Goal: Information Seeking & Learning: Find specific page/section

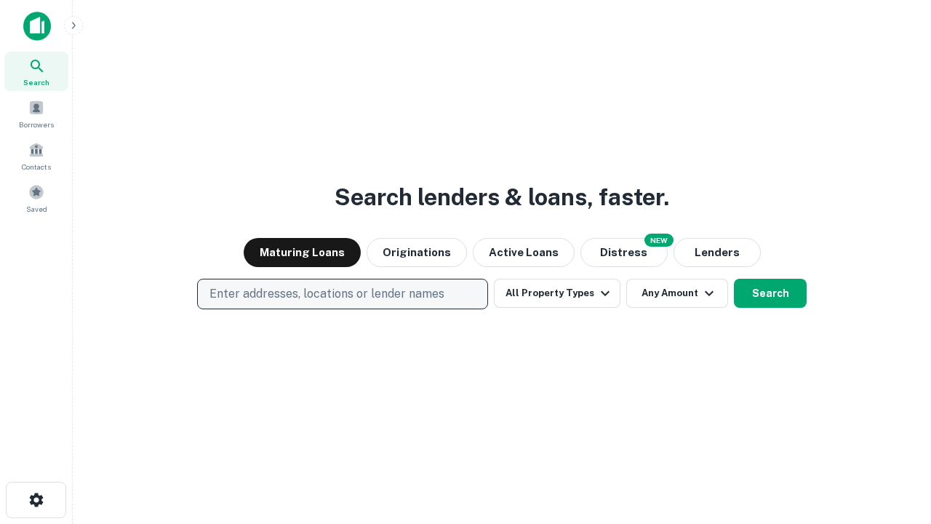
click at [342, 294] on p "Enter addresses, locations or lender names" at bounding box center [327, 293] width 235 height 17
type input "**********"
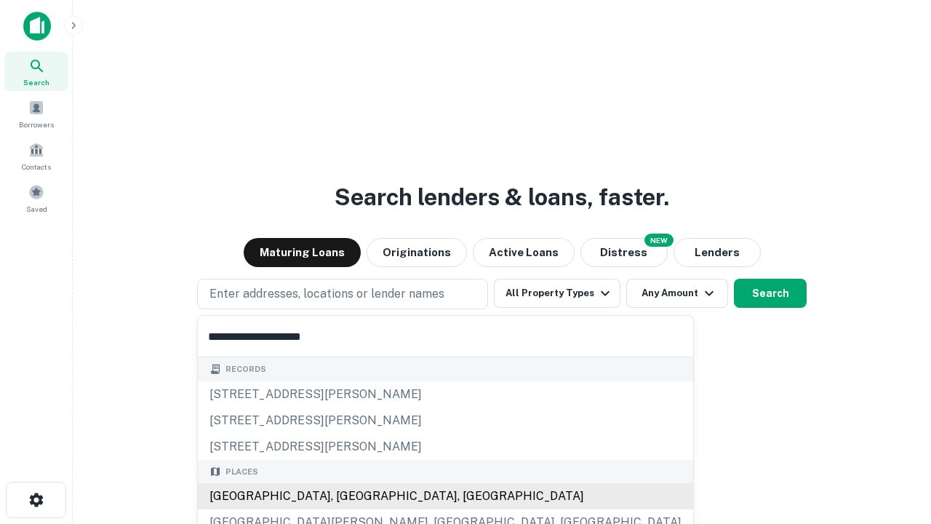
click at [348, 496] on div "[GEOGRAPHIC_DATA], [GEOGRAPHIC_DATA], [GEOGRAPHIC_DATA]" at bounding box center [445, 496] width 495 height 26
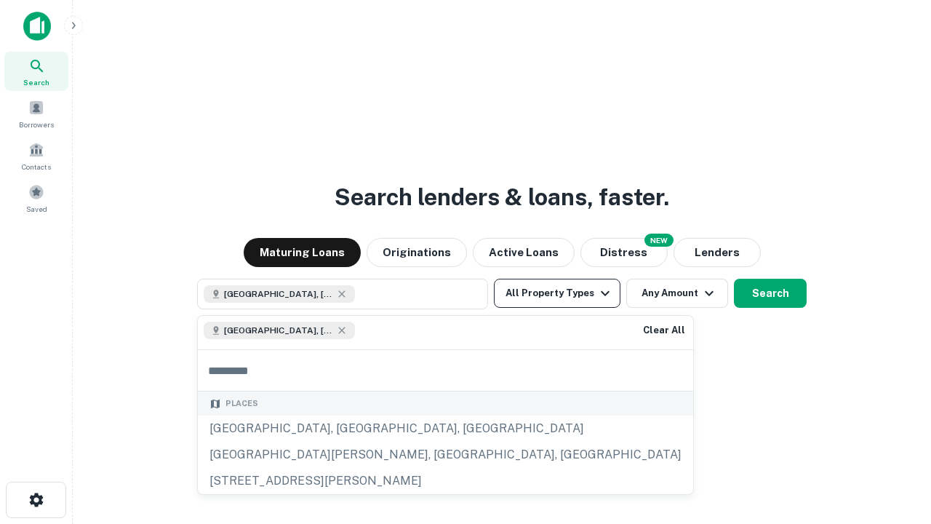
click at [557, 293] on button "All Property Types" at bounding box center [557, 293] width 127 height 29
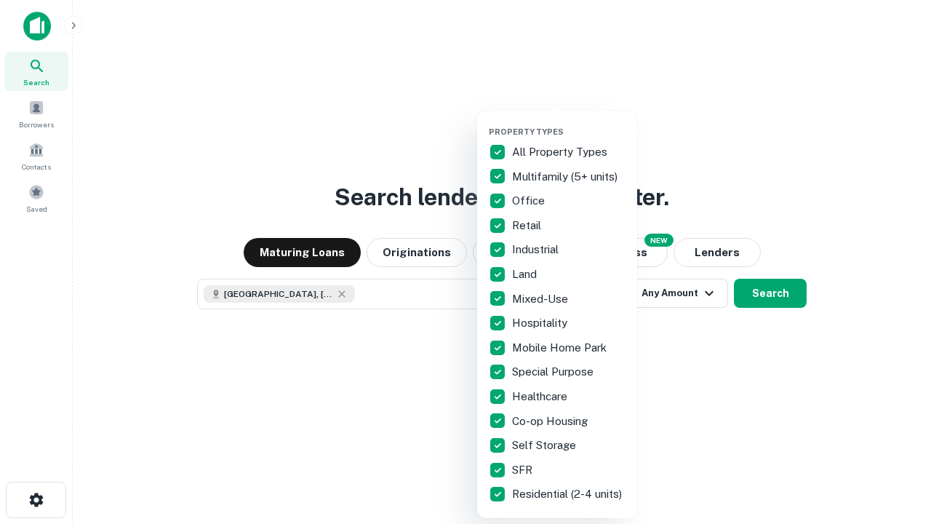
click at [569, 122] on button "button" at bounding box center [569, 122] width 160 height 1
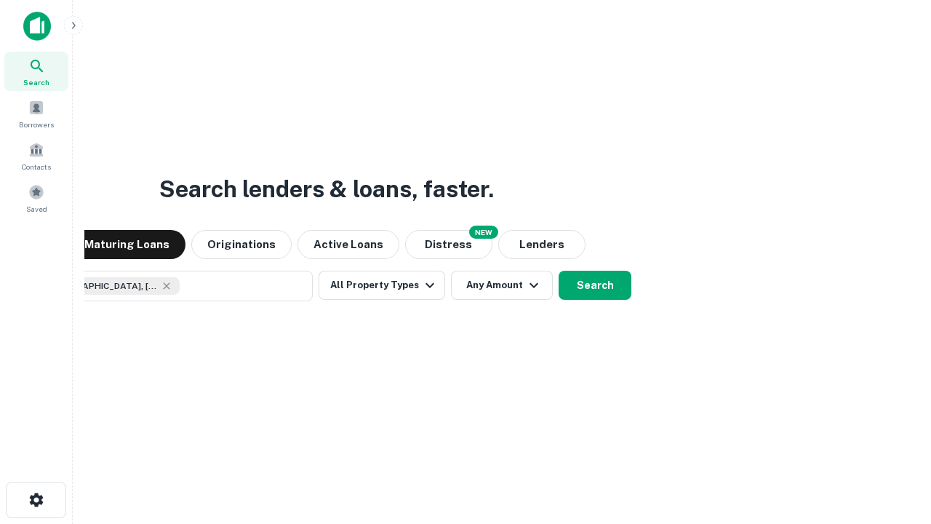
scroll to position [23, 0]
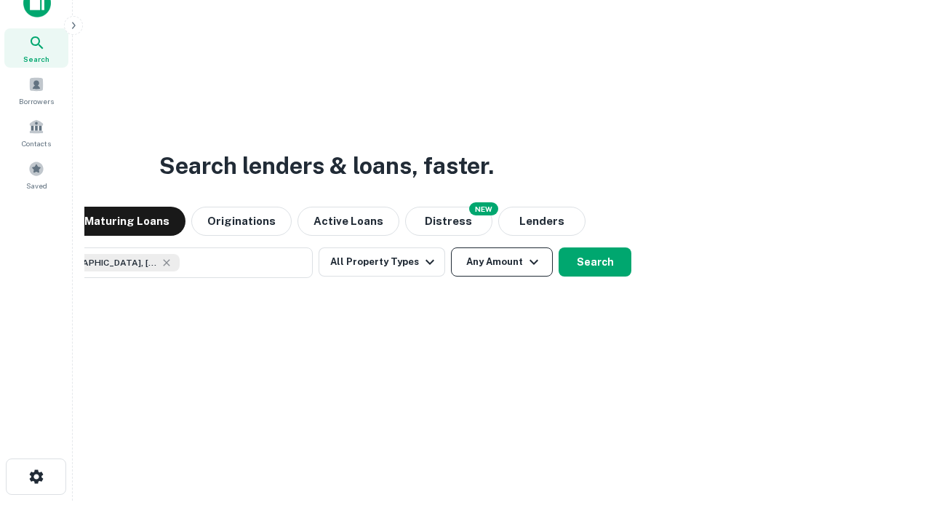
click at [451, 247] on button "Any Amount" at bounding box center [502, 261] width 102 height 29
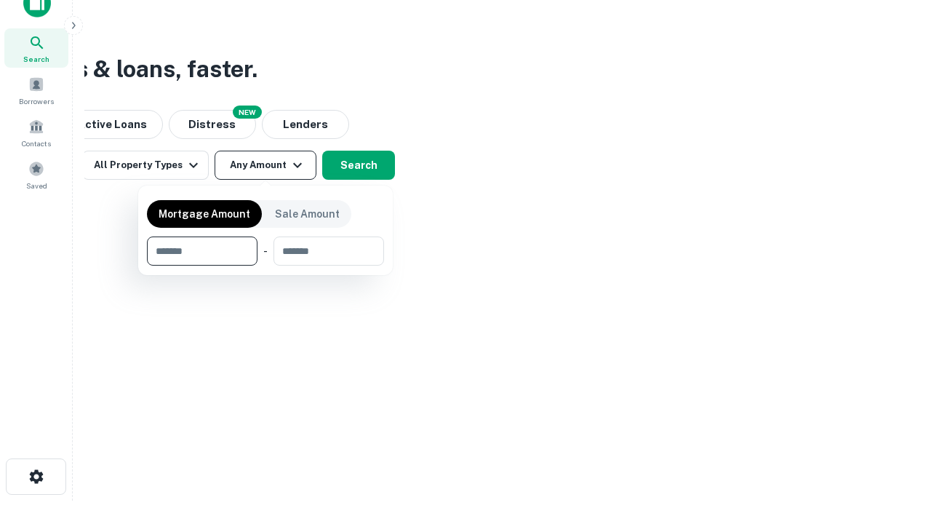
type input "*******"
click at [266, 266] on button "button" at bounding box center [265, 266] width 237 height 1
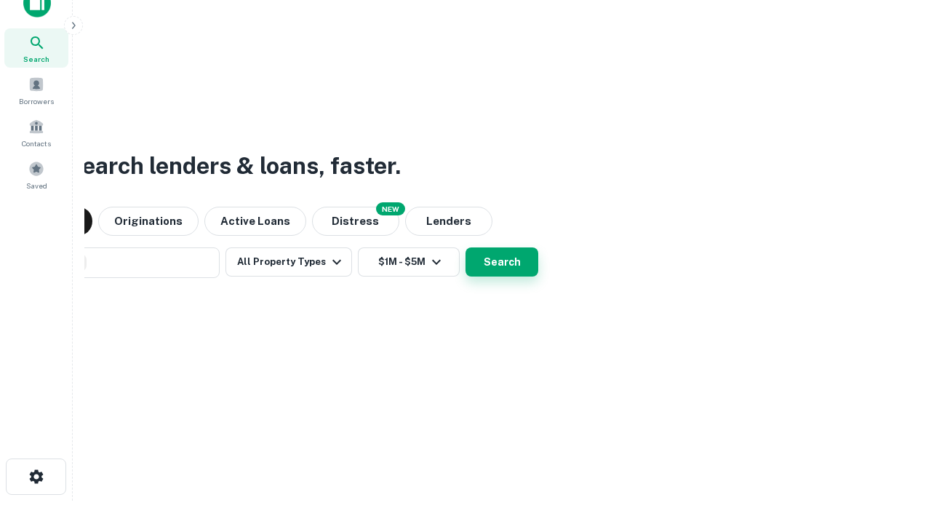
click at [466, 247] on button "Search" at bounding box center [502, 261] width 73 height 29
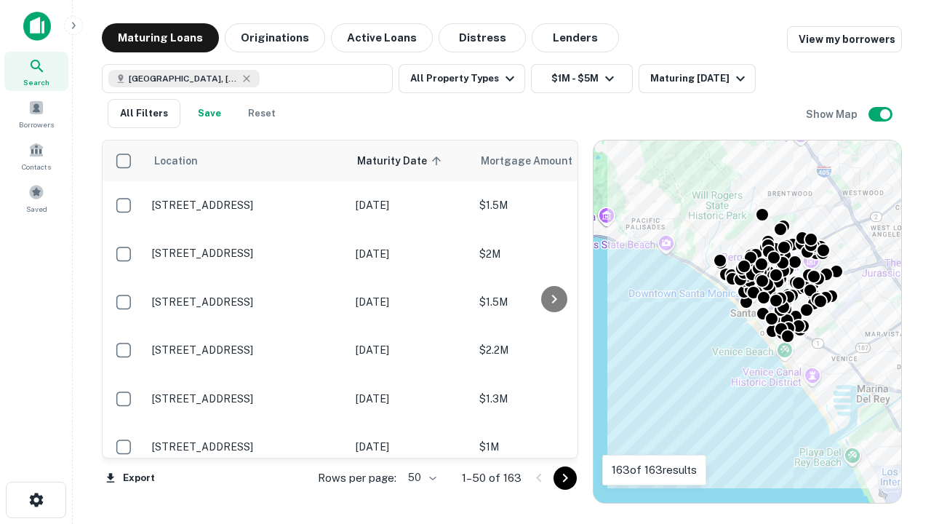
click at [420, 477] on body "Search Borrowers Contacts Saved Maturing Loans Originations Active Loans Distre…" at bounding box center [465, 262] width 931 height 524
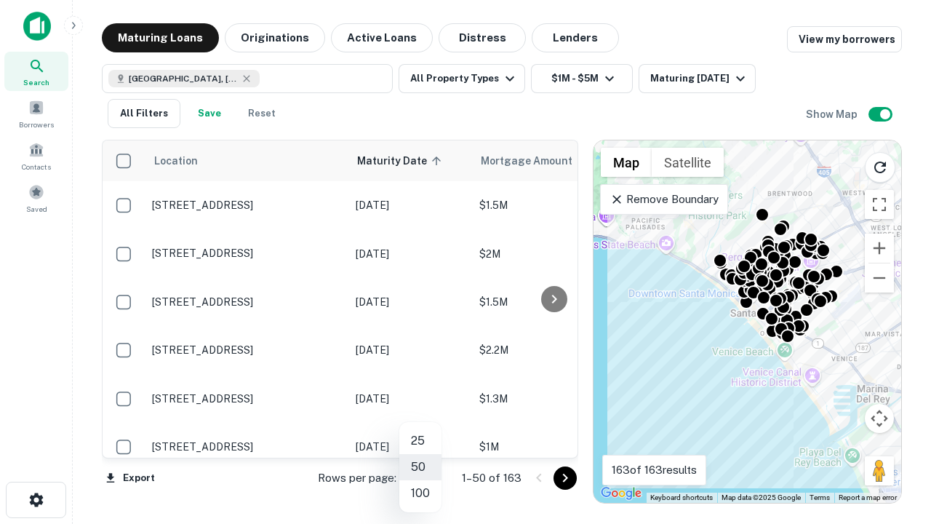
click at [421, 441] on li "25" at bounding box center [420, 441] width 42 height 26
